Goal: Task Accomplishment & Management: Use online tool/utility

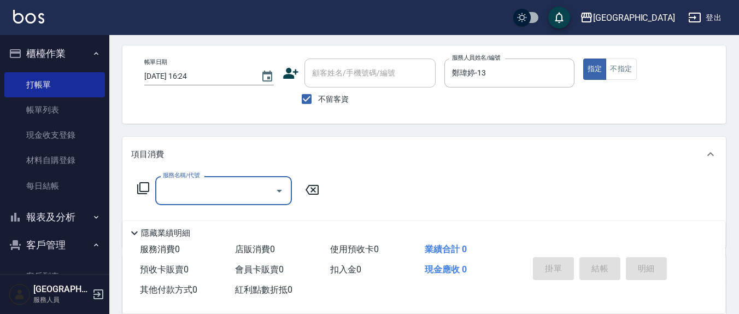
scroll to position [44, 0]
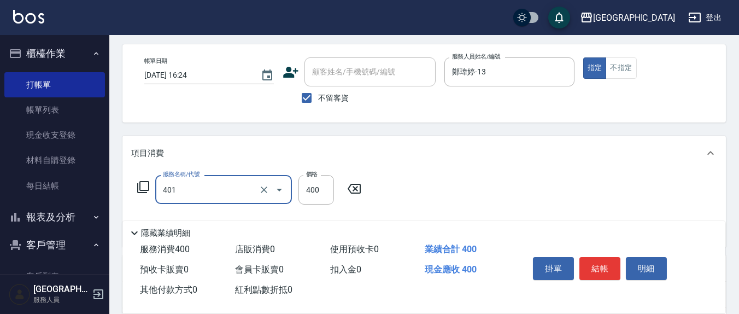
type input "剪髮(401)"
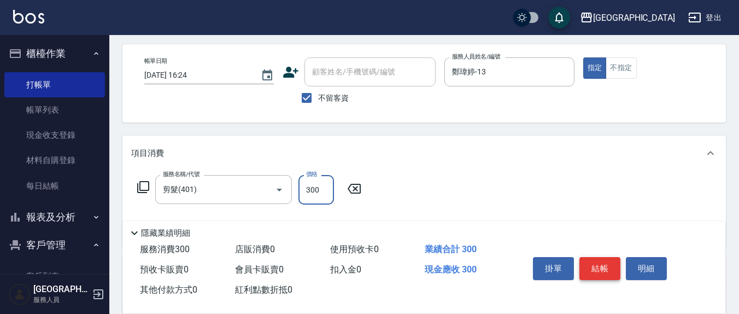
type input "300"
click at [589, 264] on button "結帳" at bounding box center [600, 268] width 41 height 23
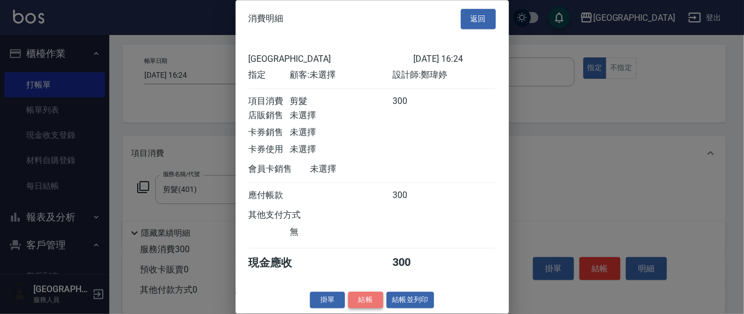
click at [362, 308] on button "結帳" at bounding box center [365, 299] width 35 height 17
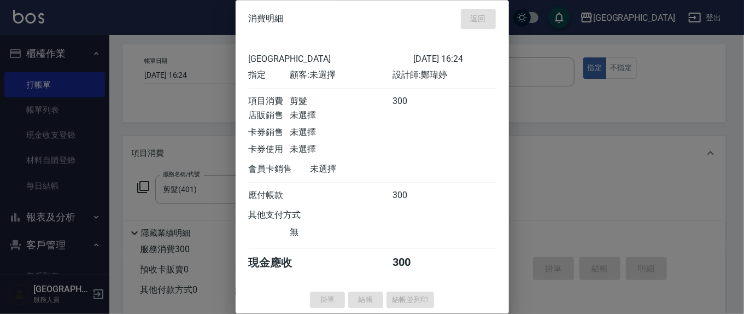
type input "[DATE] 19:12"
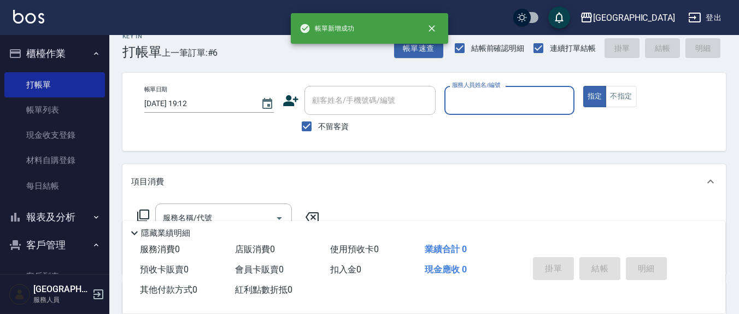
scroll to position [0, 0]
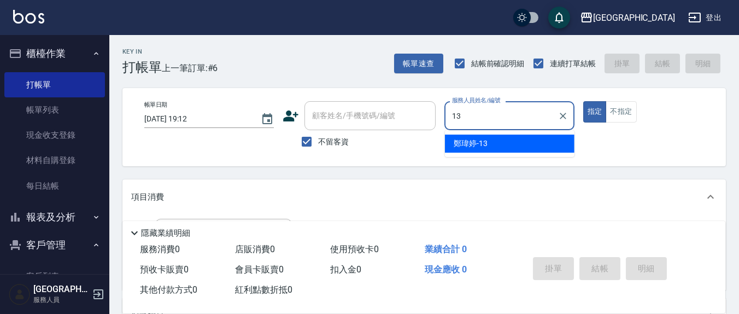
type input "鄭瑋婷-13"
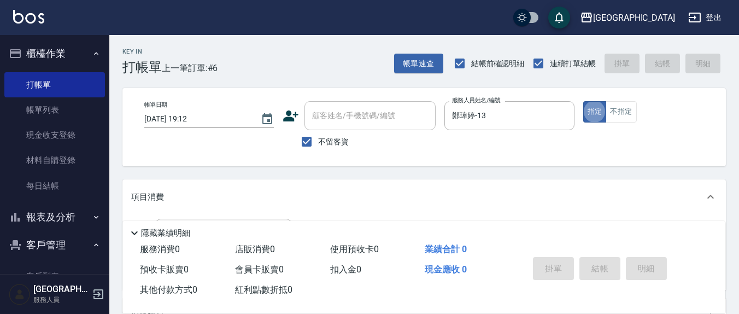
type button "true"
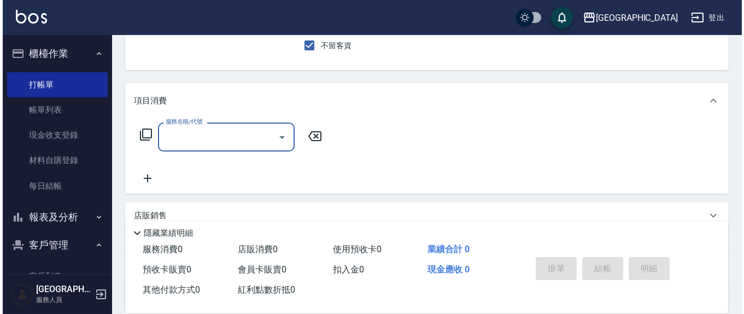
scroll to position [114, 0]
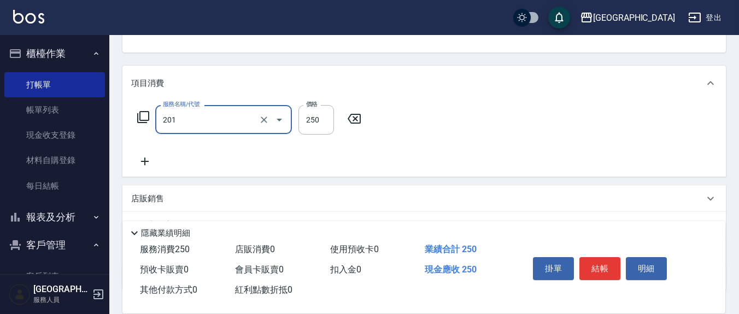
type input "洗髮(201)"
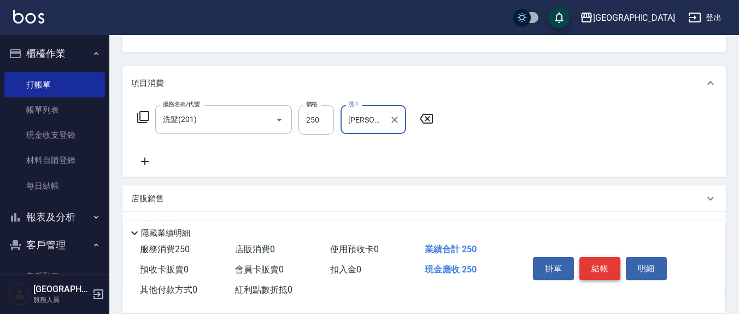
type input "[PERSON_NAME]-21"
click at [598, 261] on button "結帳" at bounding box center [600, 268] width 41 height 23
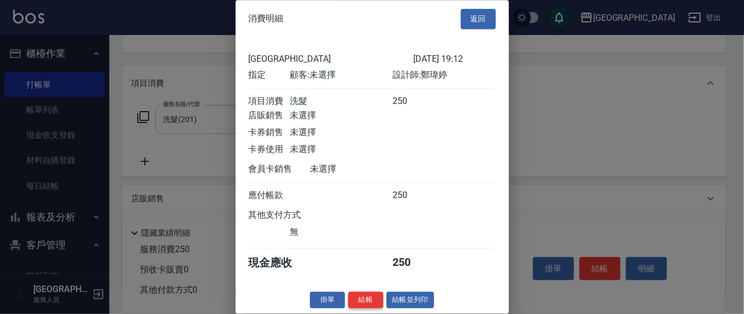
click at [361, 308] on button "結帳" at bounding box center [365, 299] width 35 height 17
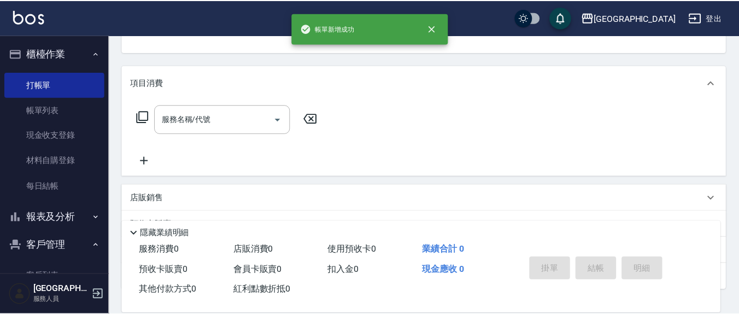
scroll to position [0, 0]
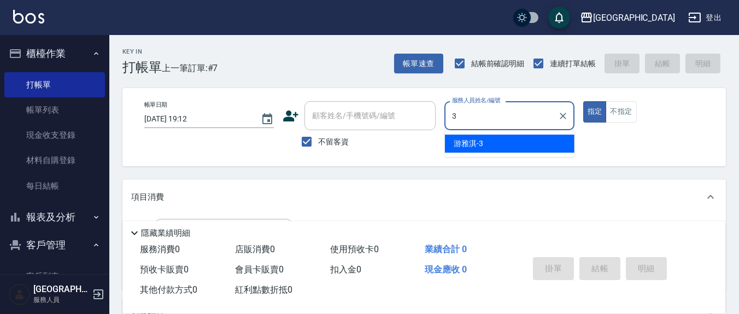
type input "[PERSON_NAME]-3"
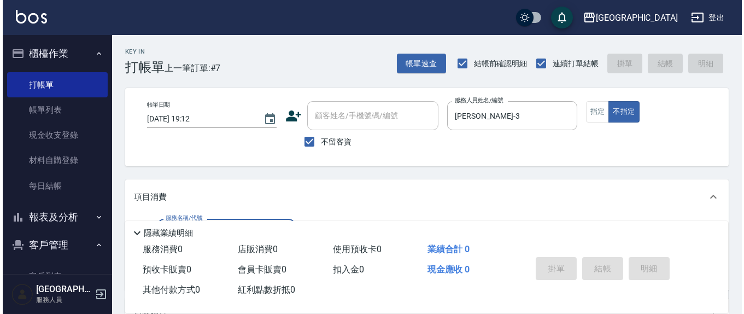
scroll to position [114, 0]
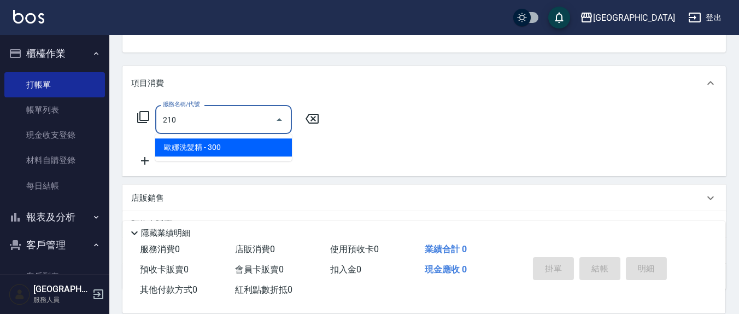
type input "[PERSON_NAME]洗髮精(210)"
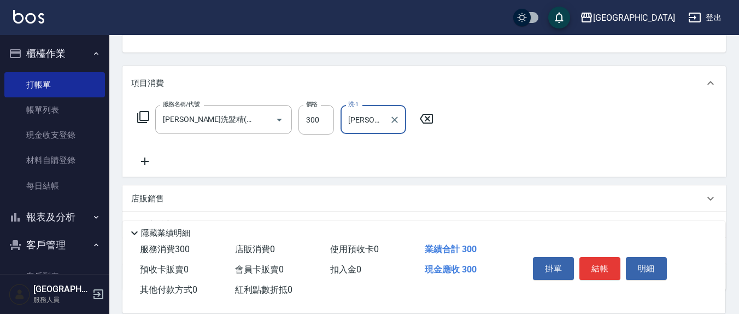
type input "[PERSON_NAME]-3"
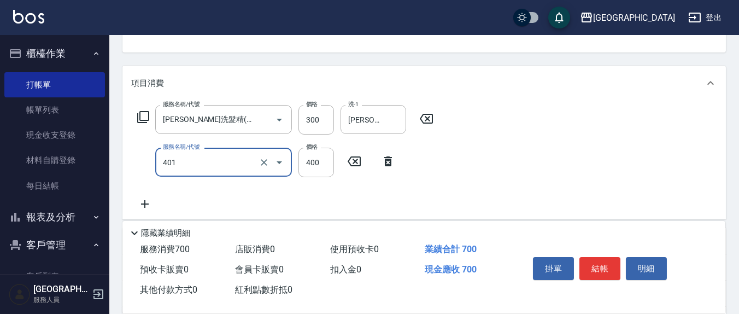
type input "剪髮(401)"
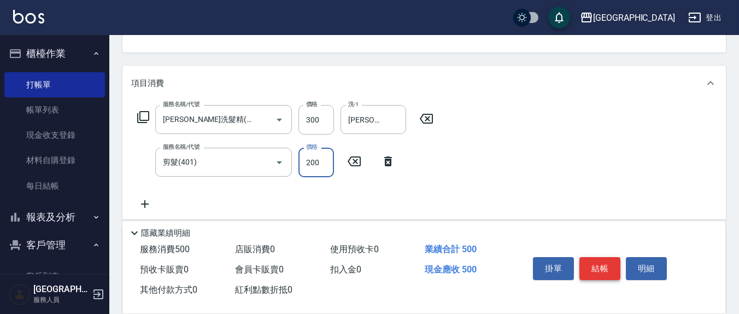
type input "200"
click at [599, 257] on button "結帳" at bounding box center [600, 268] width 41 height 23
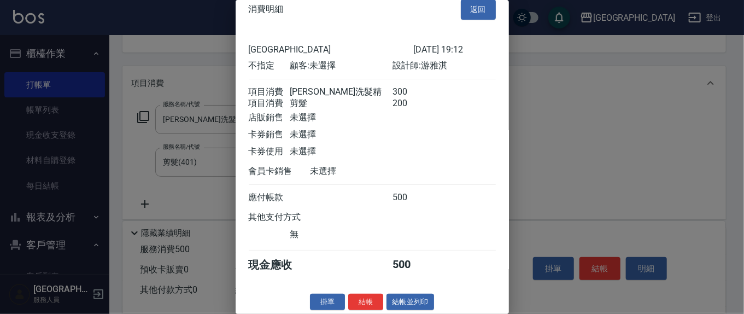
scroll to position [25, 0]
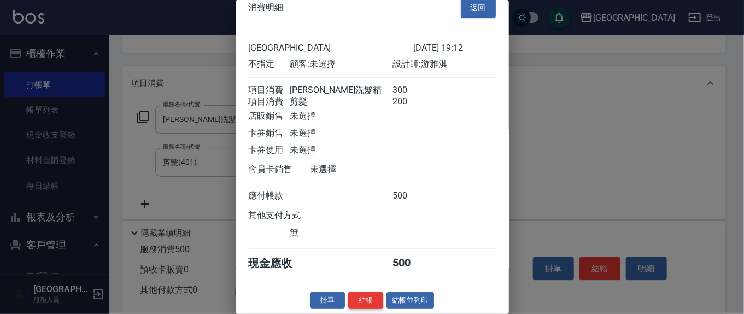
click at [372, 295] on button "結帳" at bounding box center [365, 300] width 35 height 17
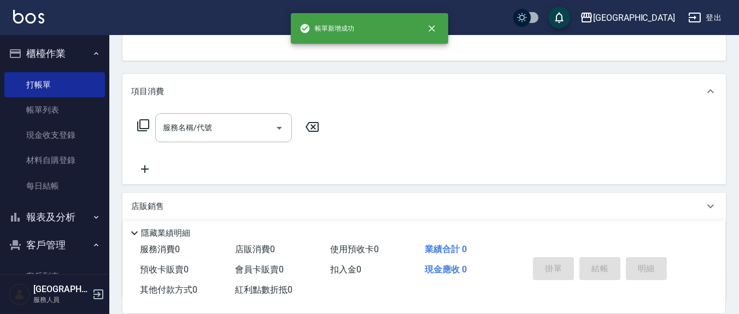
scroll to position [0, 0]
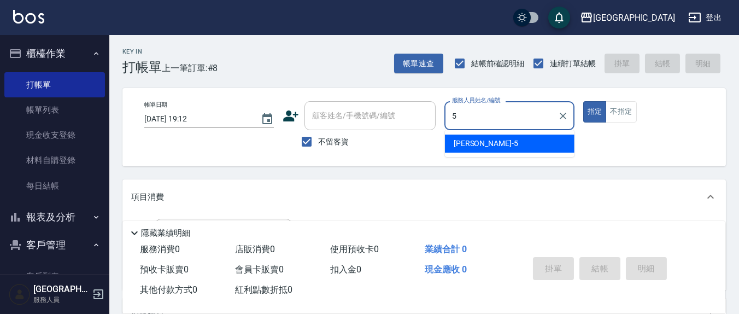
type input "[PERSON_NAME]5"
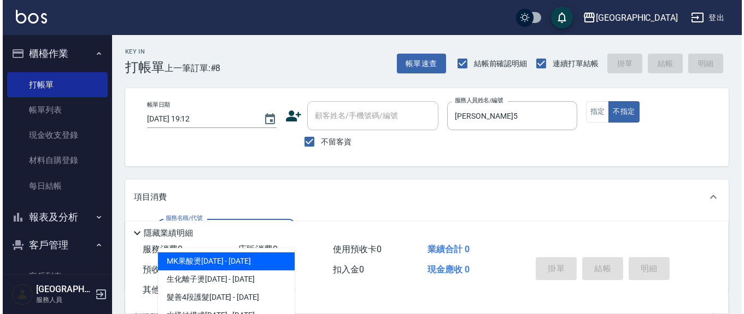
scroll to position [114, 0]
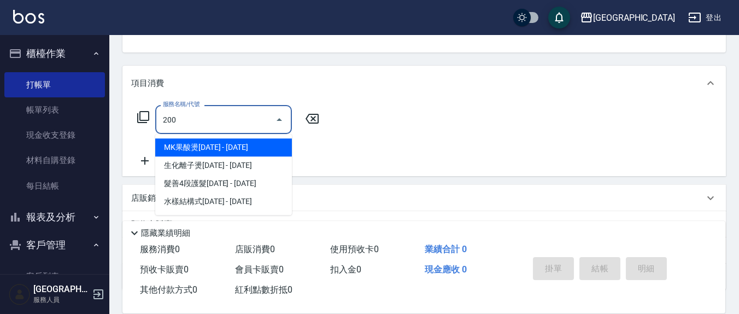
type input "200"
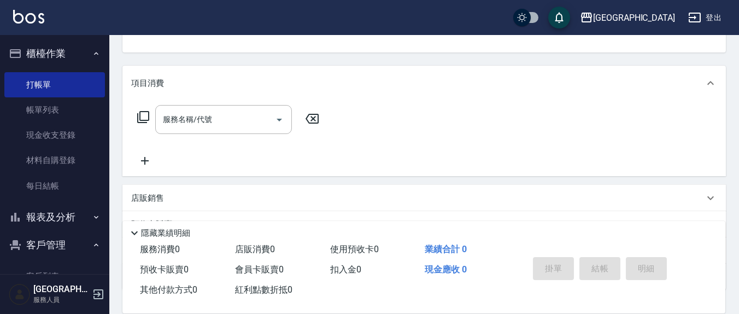
click at [314, 119] on icon at bounding box center [312, 119] width 13 height 10
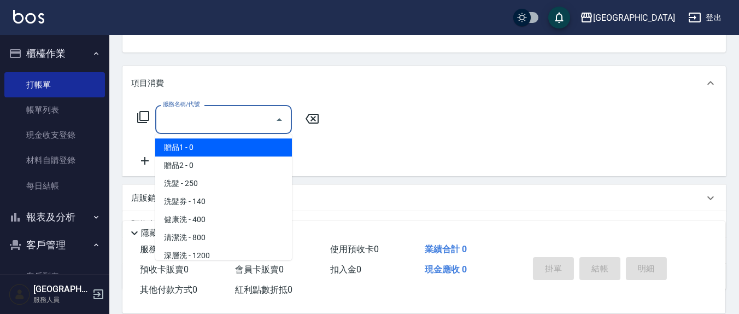
click at [250, 116] on input "服務名稱/代號" at bounding box center [215, 119] width 110 height 19
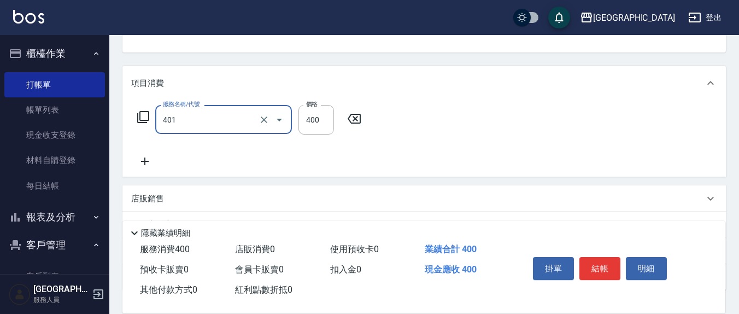
type input "剪髮(401)"
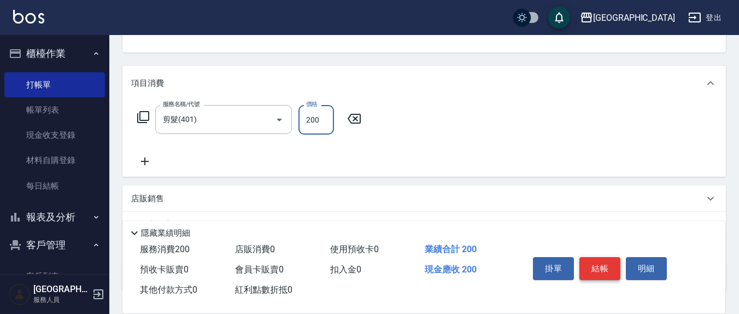
type input "200"
click at [580, 254] on div "掛單 結帳 明細" at bounding box center [600, 270] width 143 height 34
click at [582, 258] on button "結帳" at bounding box center [600, 268] width 41 height 23
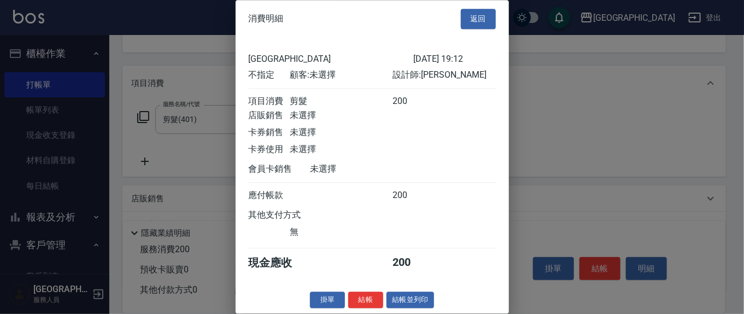
scroll to position [12, 0]
click at [368, 299] on button "結帳" at bounding box center [365, 299] width 35 height 17
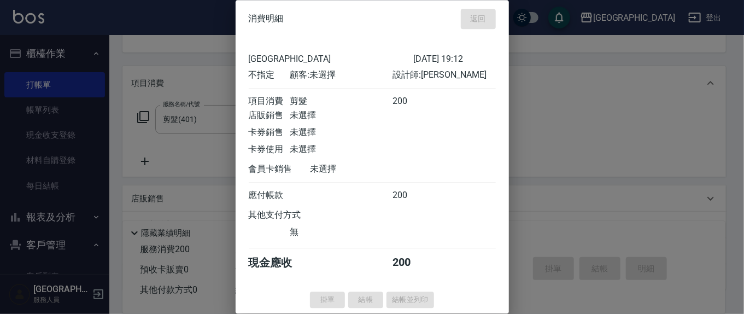
type input "[DATE] 19:13"
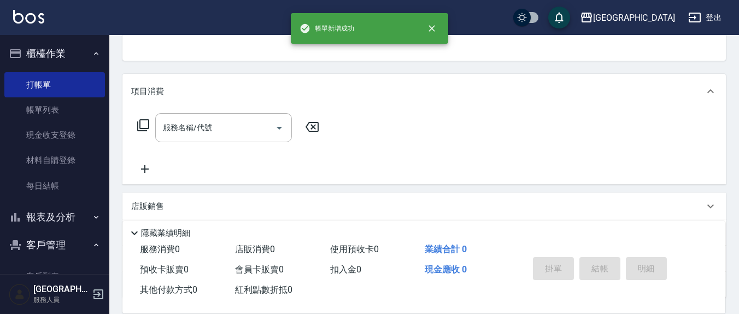
scroll to position [0, 0]
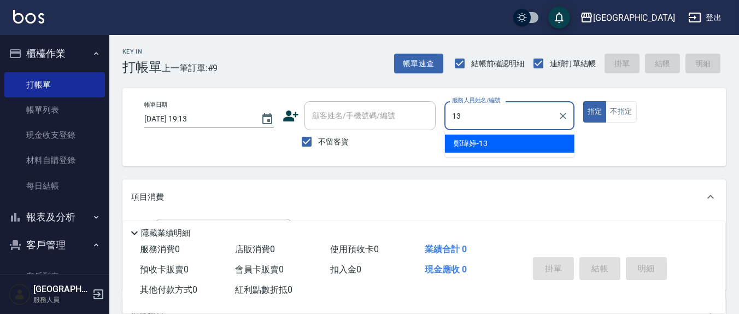
type input "鄭瑋婷-13"
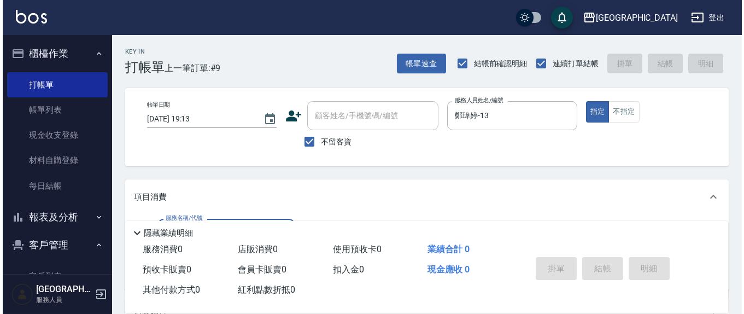
scroll to position [114, 0]
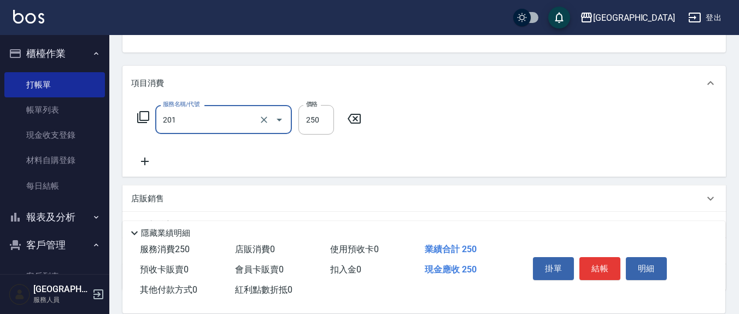
type input "洗髮(201)"
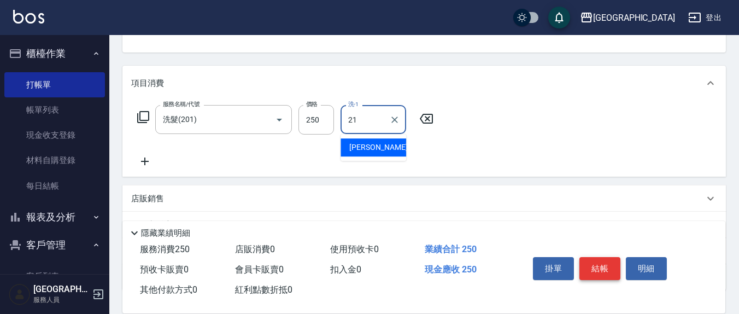
type input "21"
click at [602, 273] on button "結帳" at bounding box center [600, 268] width 41 height 23
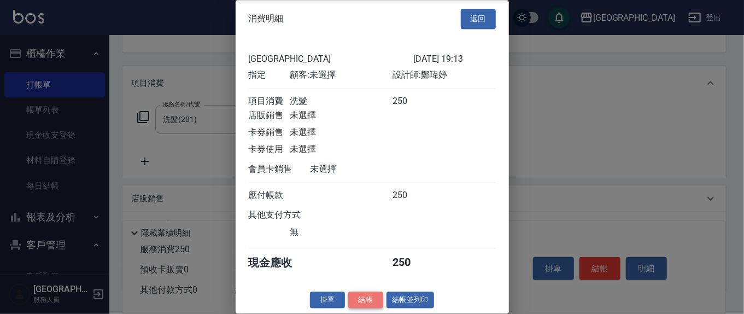
click at [361, 308] on button "結帳" at bounding box center [365, 299] width 35 height 17
click at [361, 308] on div "掛單 結帳 結帳並列印" at bounding box center [372, 299] width 273 height 17
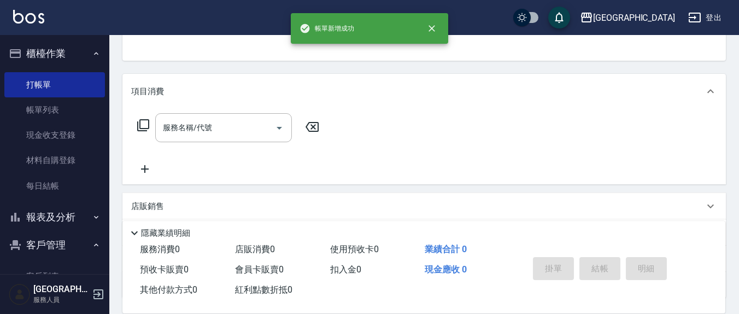
scroll to position [0, 0]
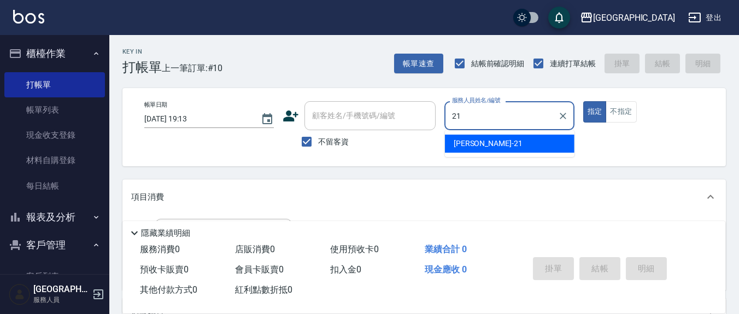
type input "2"
type input "[PERSON_NAME]5"
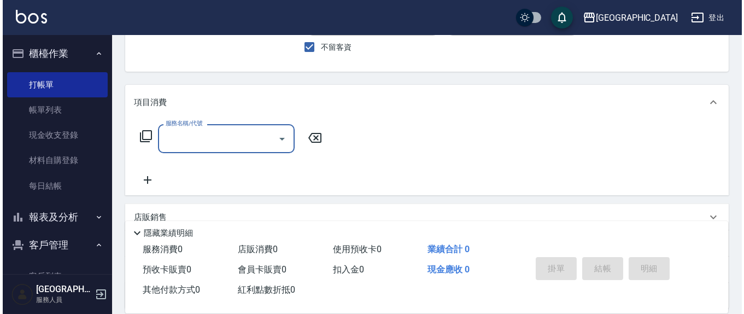
scroll to position [114, 0]
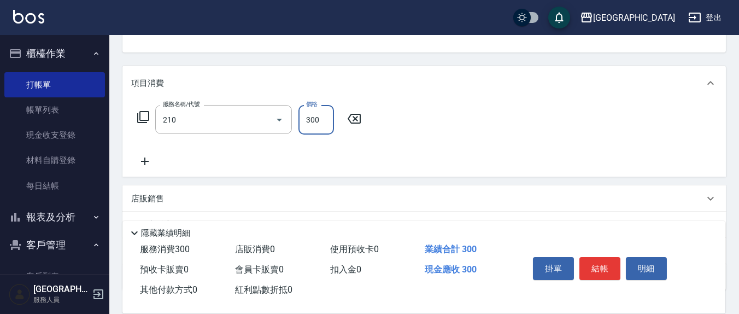
type input "[PERSON_NAME]洗髮精(210)"
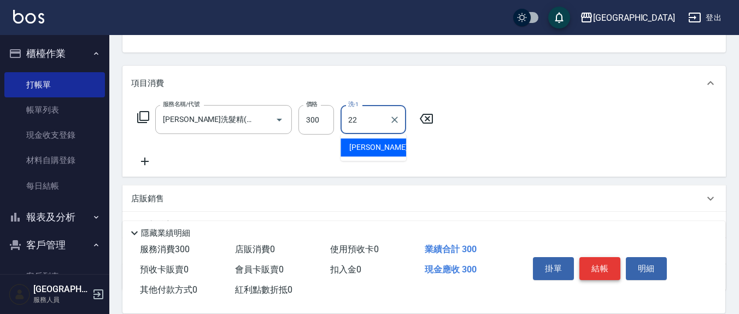
type input "22"
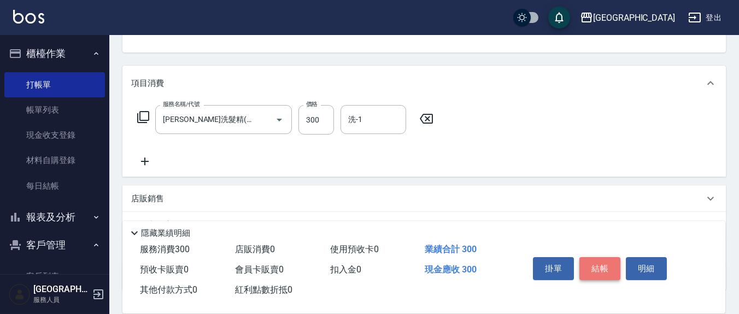
click at [593, 259] on button "結帳" at bounding box center [600, 268] width 41 height 23
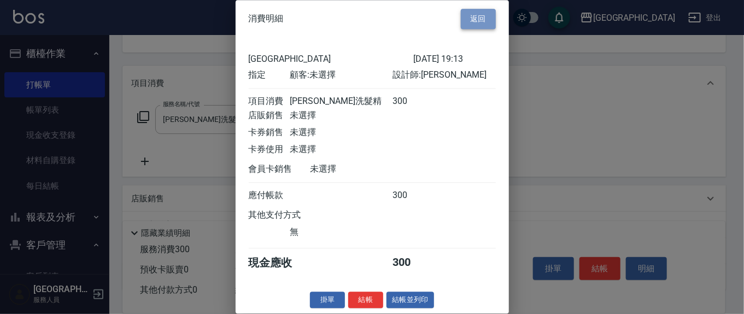
click at [469, 27] on button "返回" at bounding box center [478, 19] width 35 height 20
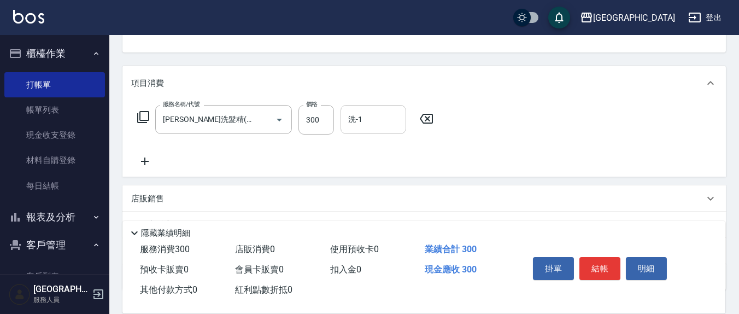
click at [366, 120] on input "洗-1" at bounding box center [374, 119] width 56 height 19
type input "[PERSON_NAME]-22"
click at [621, 266] on div "掛單 結帳 明細" at bounding box center [600, 270] width 143 height 34
click at [614, 266] on button "結帳" at bounding box center [600, 268] width 41 height 23
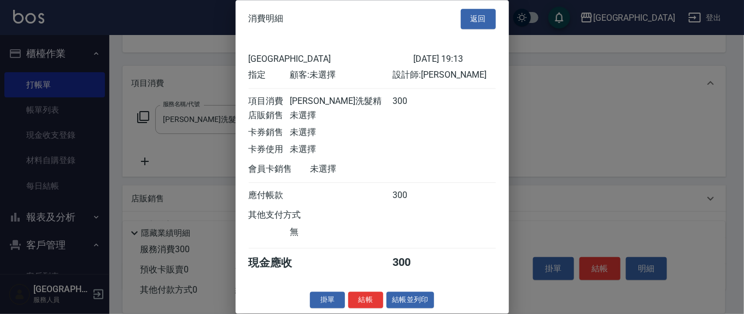
scroll to position [12, 0]
click at [372, 299] on button "結帳" at bounding box center [365, 299] width 35 height 17
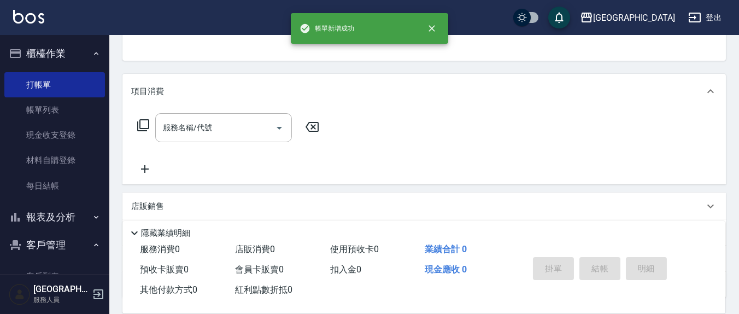
scroll to position [0, 0]
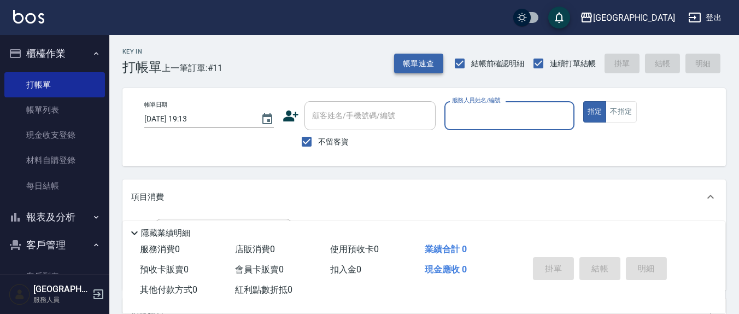
click at [423, 66] on button "帳單速查" at bounding box center [418, 64] width 49 height 20
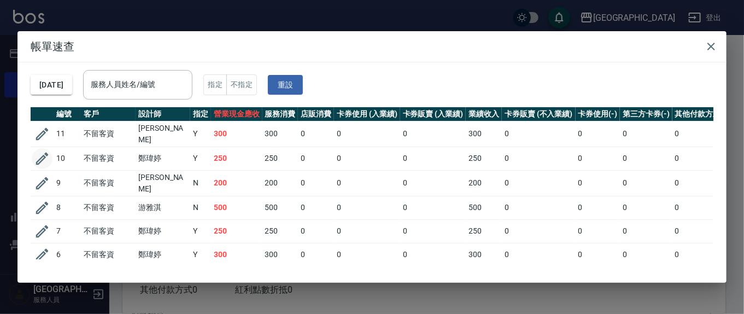
click at [37, 153] on icon "button" at bounding box center [42, 158] width 16 height 16
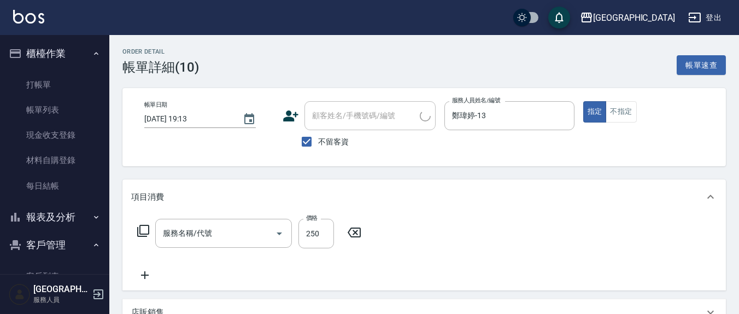
type input "[DATE] 19:13"
checkbox input "true"
type input "鄭瑋婷-13"
type input "洗髮(201)"
click at [372, 229] on input "洗-1" at bounding box center [374, 233] width 56 height 19
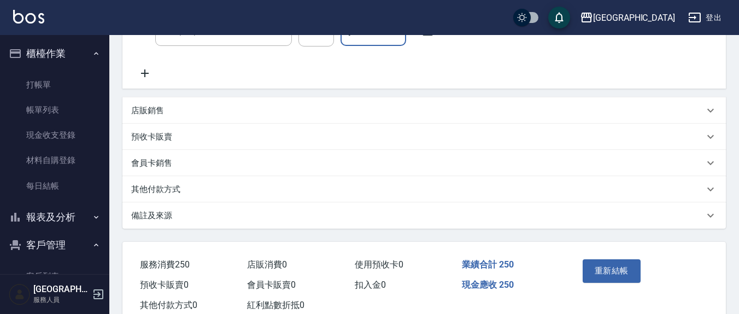
scroll to position [233, 0]
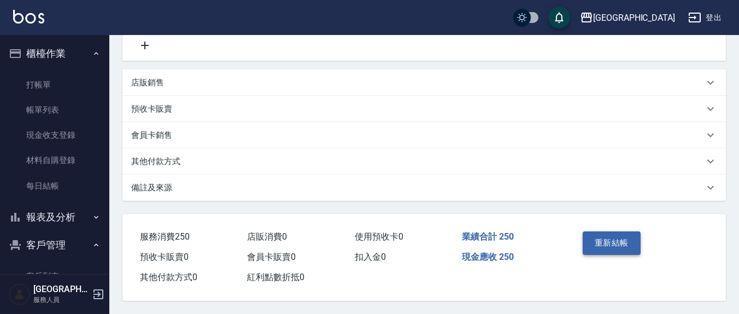
type input "[PERSON_NAME]-21"
click at [620, 245] on button "重新結帳" at bounding box center [612, 242] width 58 height 23
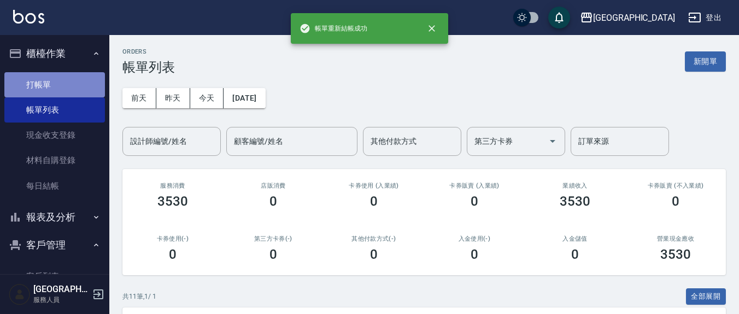
click at [67, 80] on link "打帳單" at bounding box center [54, 84] width 101 height 25
